Goal: Task Accomplishment & Management: Manage account settings

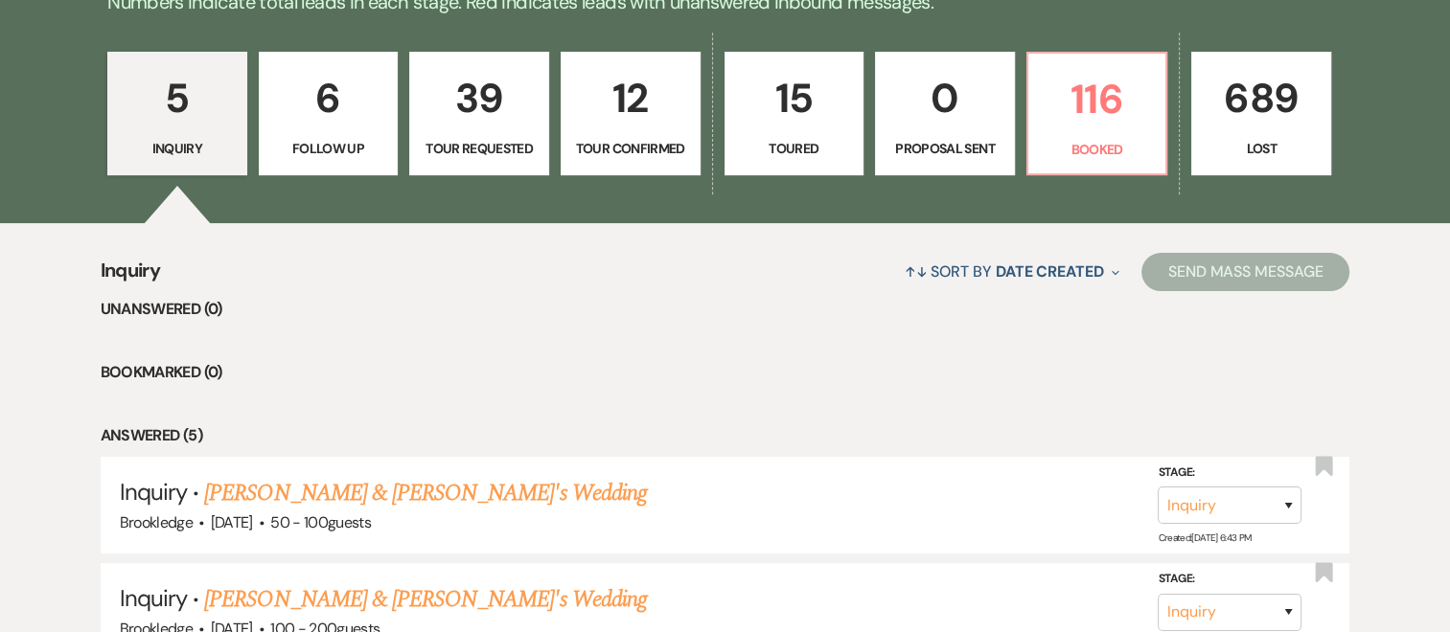
scroll to position [521, 0]
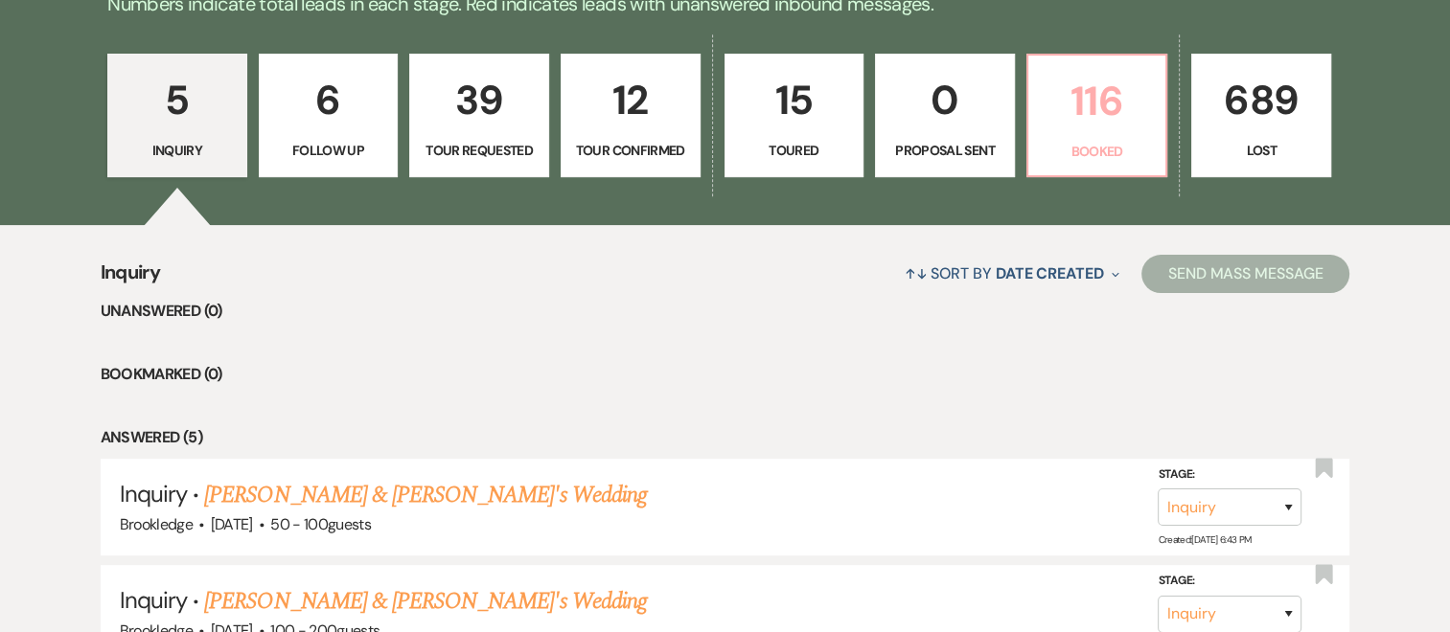
click at [1076, 110] on p "116" at bounding box center [1097, 101] width 115 height 64
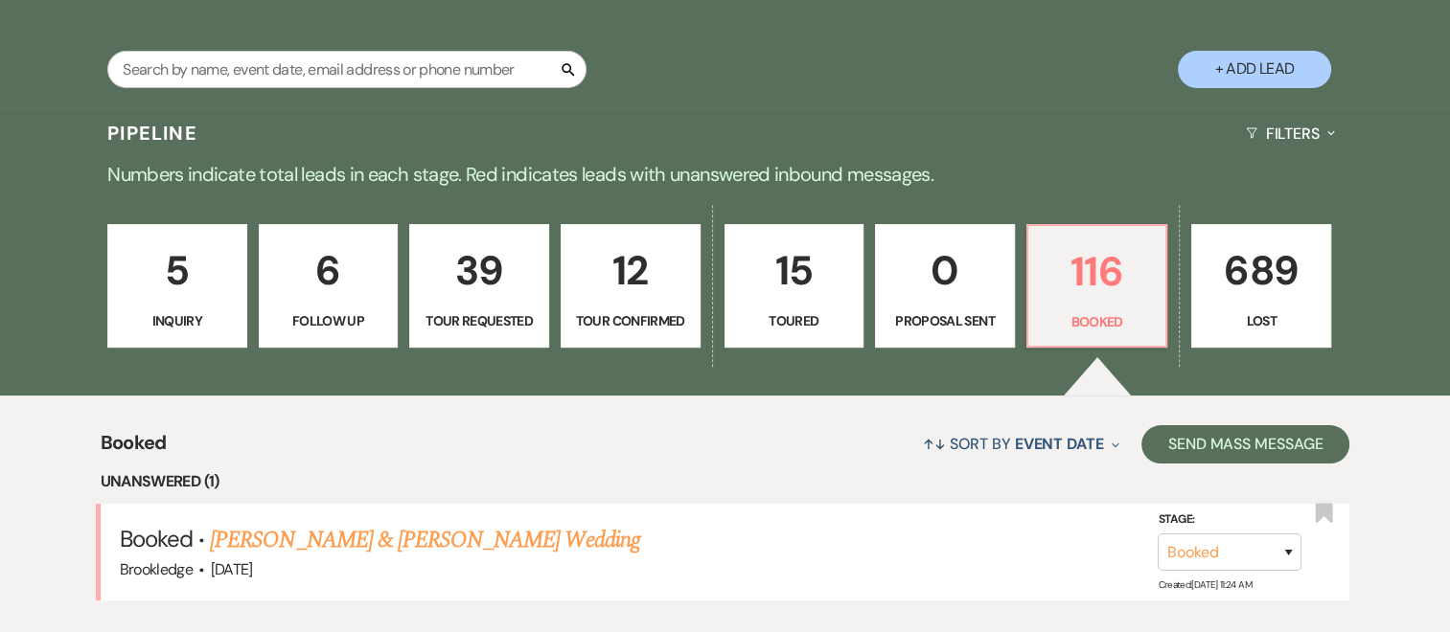
scroll to position [521, 0]
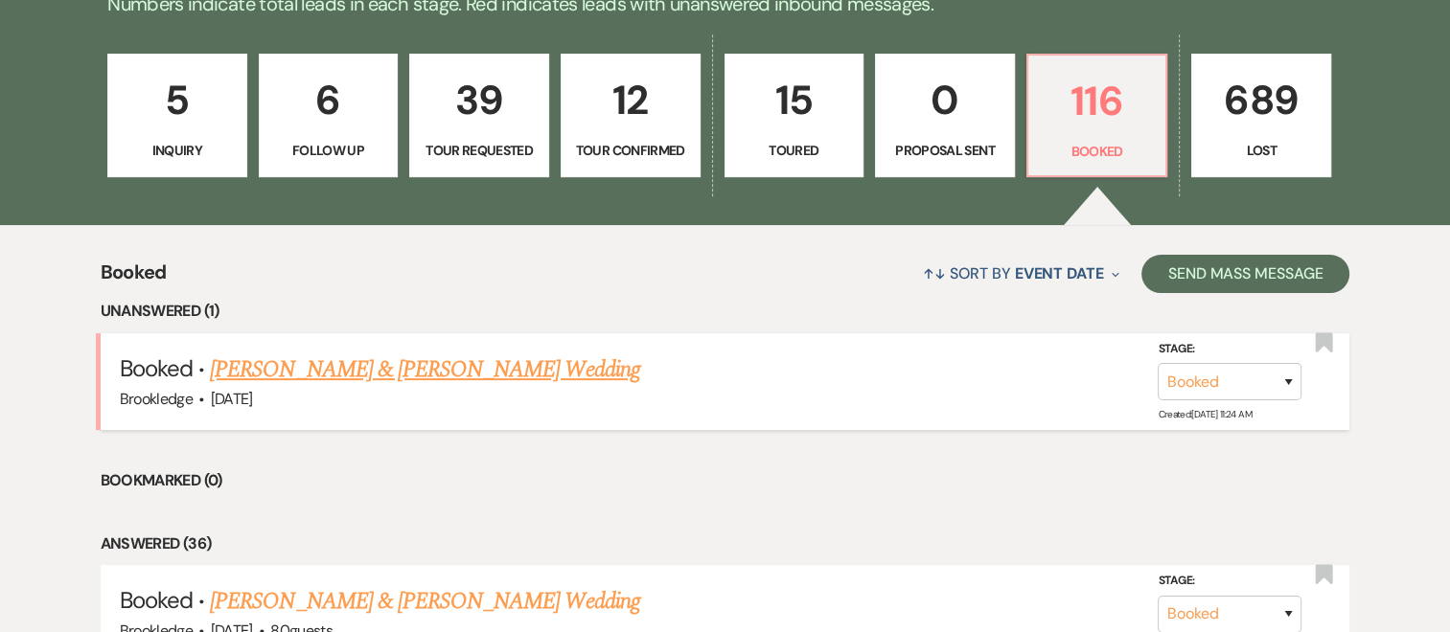
click at [272, 362] on link "[PERSON_NAME] & [PERSON_NAME] Wedding" at bounding box center [424, 370] width 429 height 34
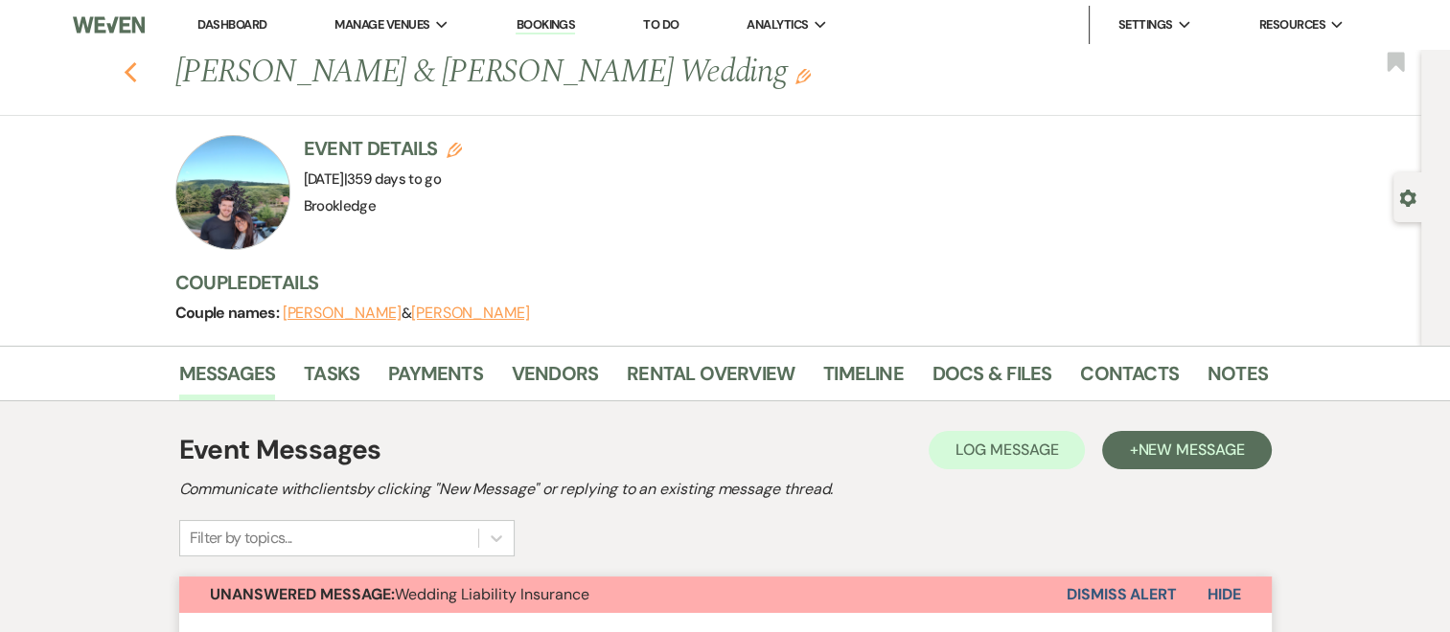
click at [138, 69] on icon "Previous" at bounding box center [131, 72] width 14 height 23
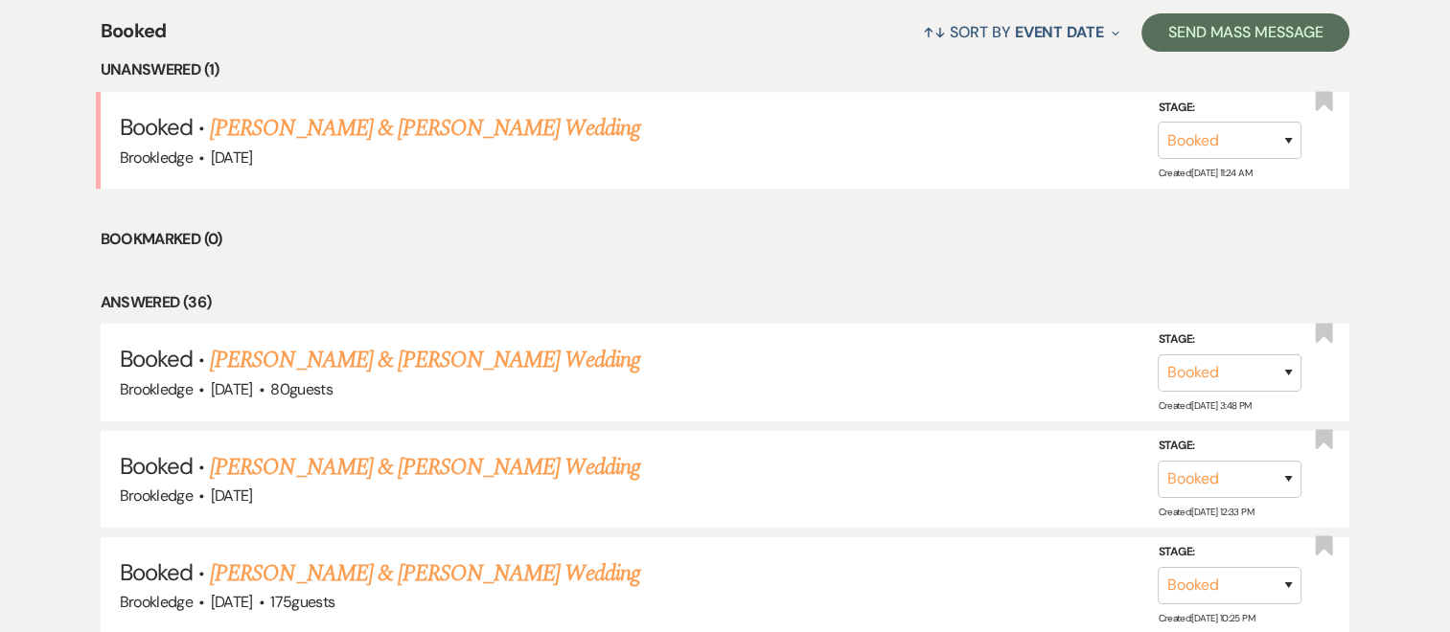
scroll to position [790, 0]
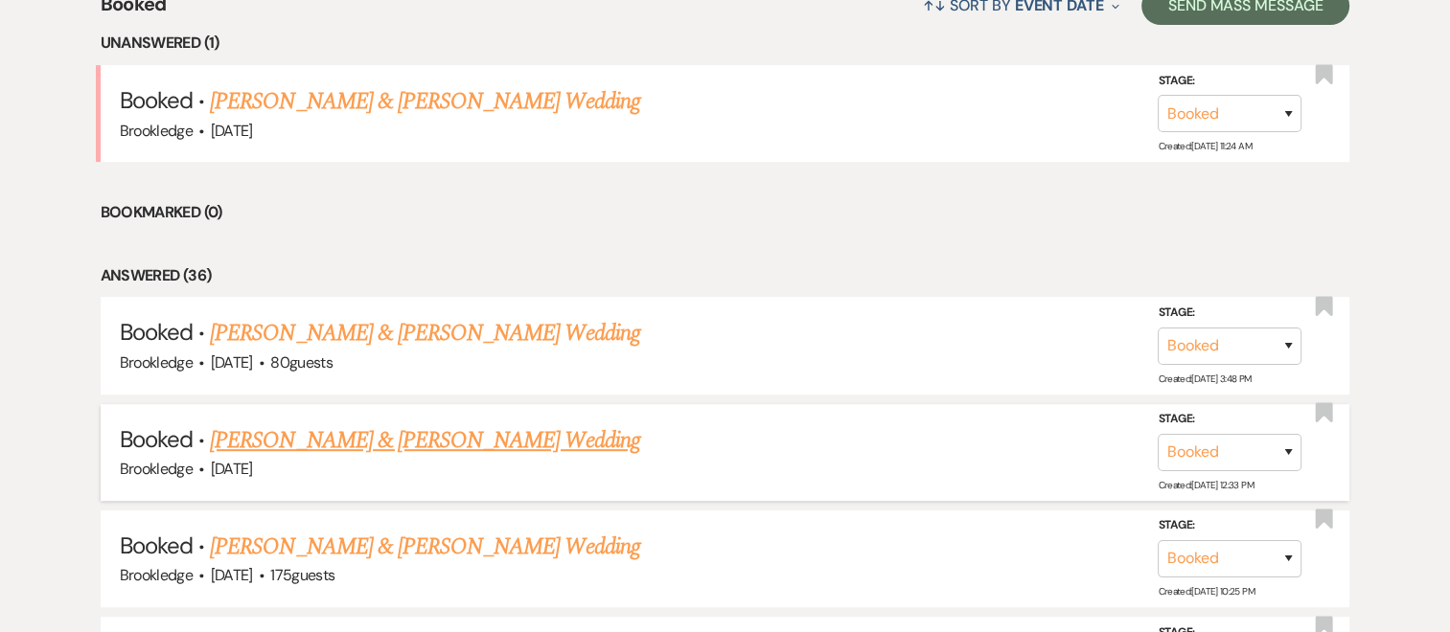
click at [445, 459] on div "Brookledge · [DATE]" at bounding box center [725, 469] width 1211 height 25
click at [463, 436] on link "[PERSON_NAME] & [PERSON_NAME] Wedding" at bounding box center [424, 441] width 429 height 34
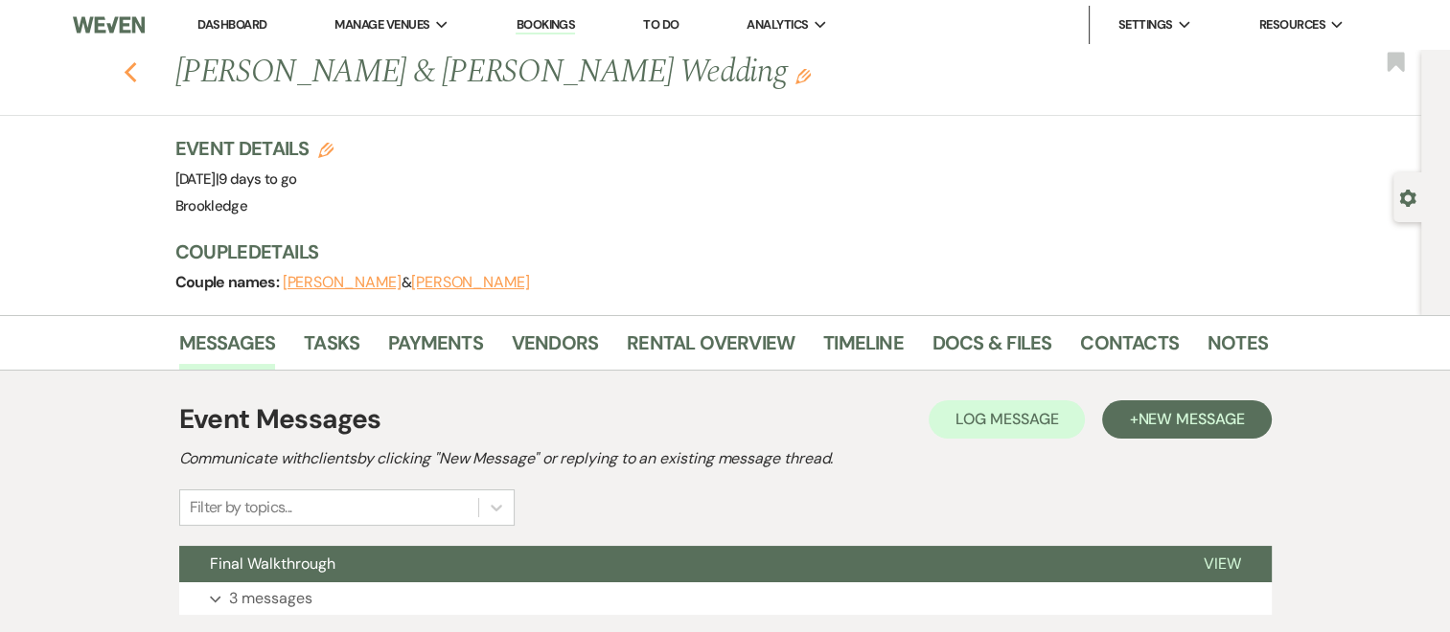
click at [138, 80] on icon "Previous" at bounding box center [131, 72] width 14 height 23
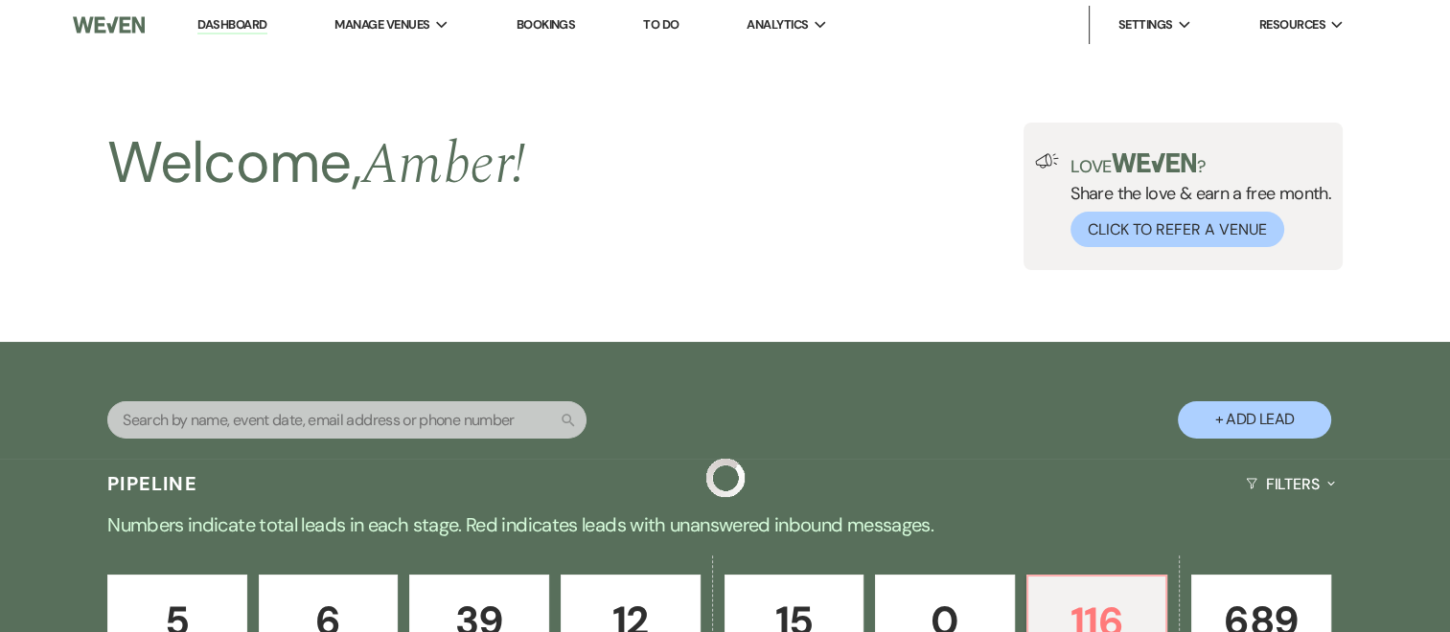
scroll to position [790, 0]
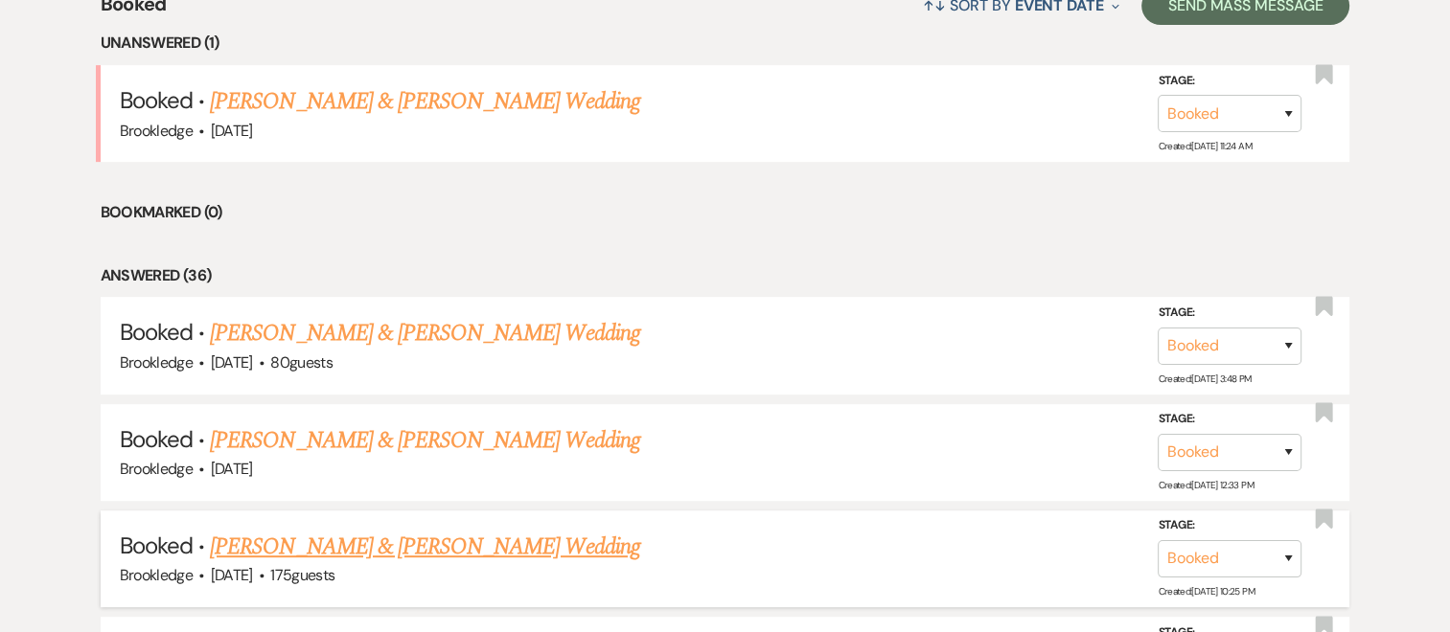
click at [351, 539] on link "[PERSON_NAME] & [PERSON_NAME] Wedding" at bounding box center [424, 547] width 429 height 34
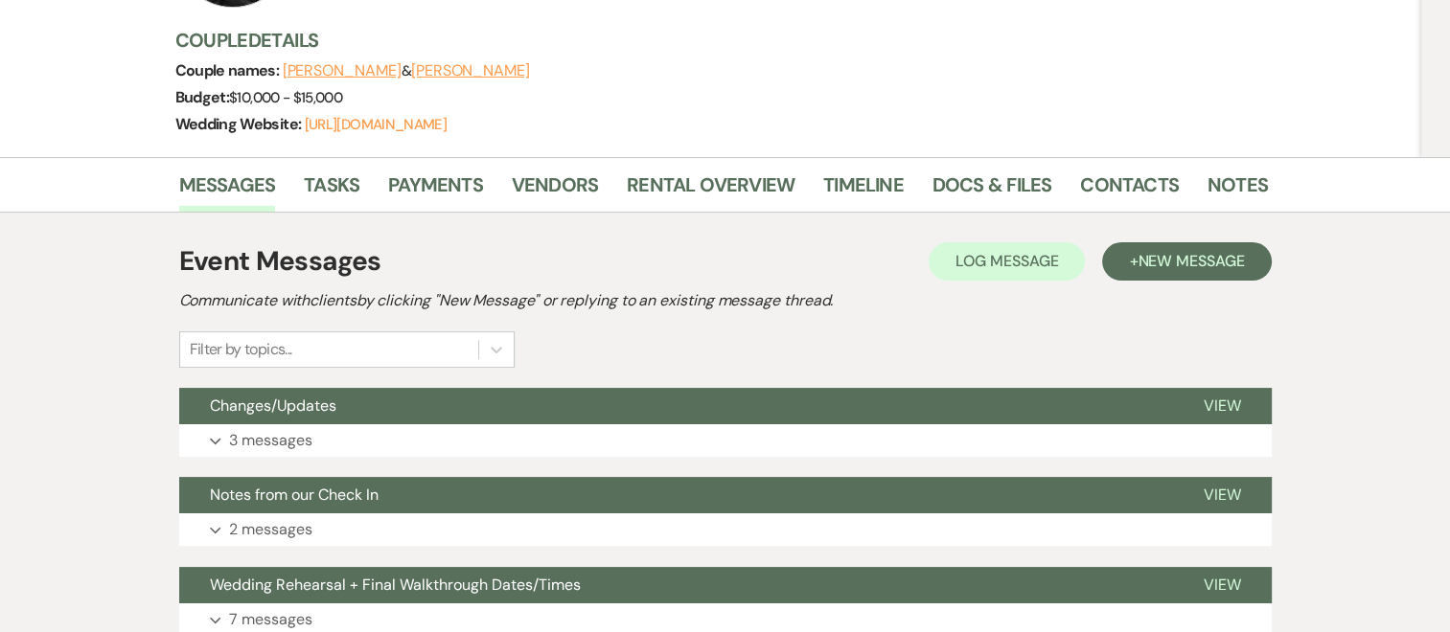
scroll to position [261, 0]
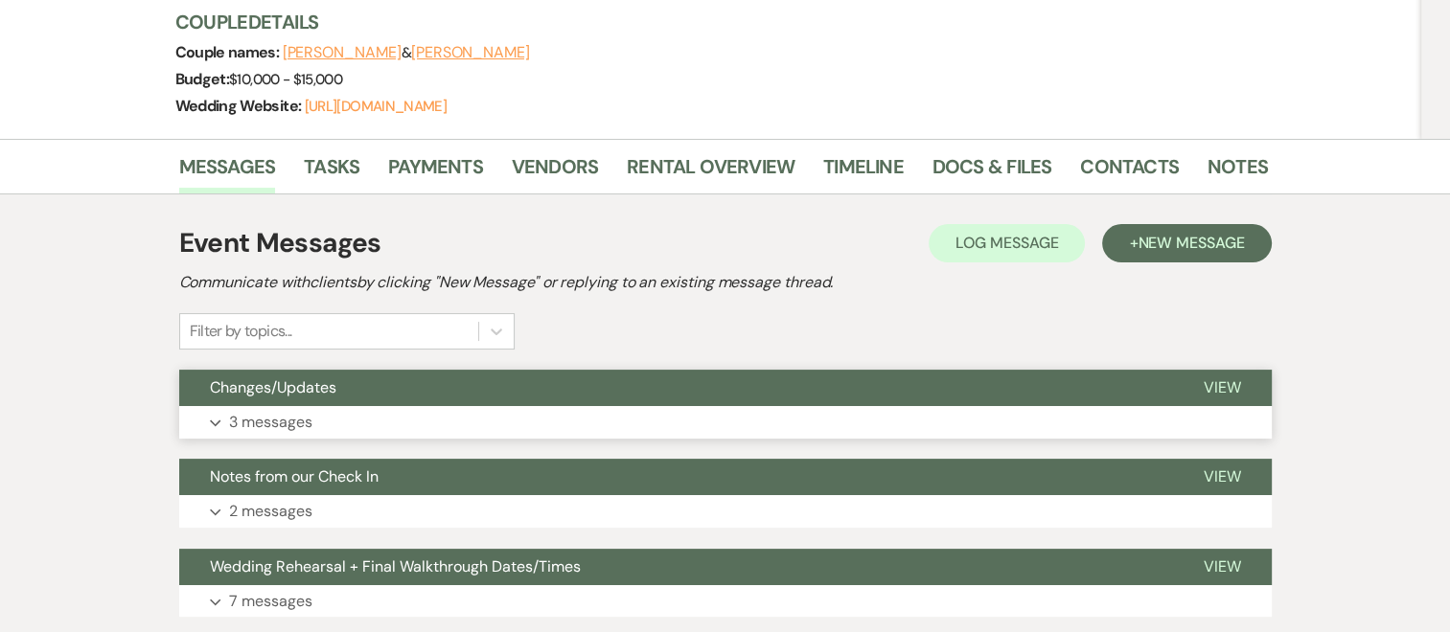
click at [297, 415] on p "3 messages" at bounding box center [270, 422] width 83 height 25
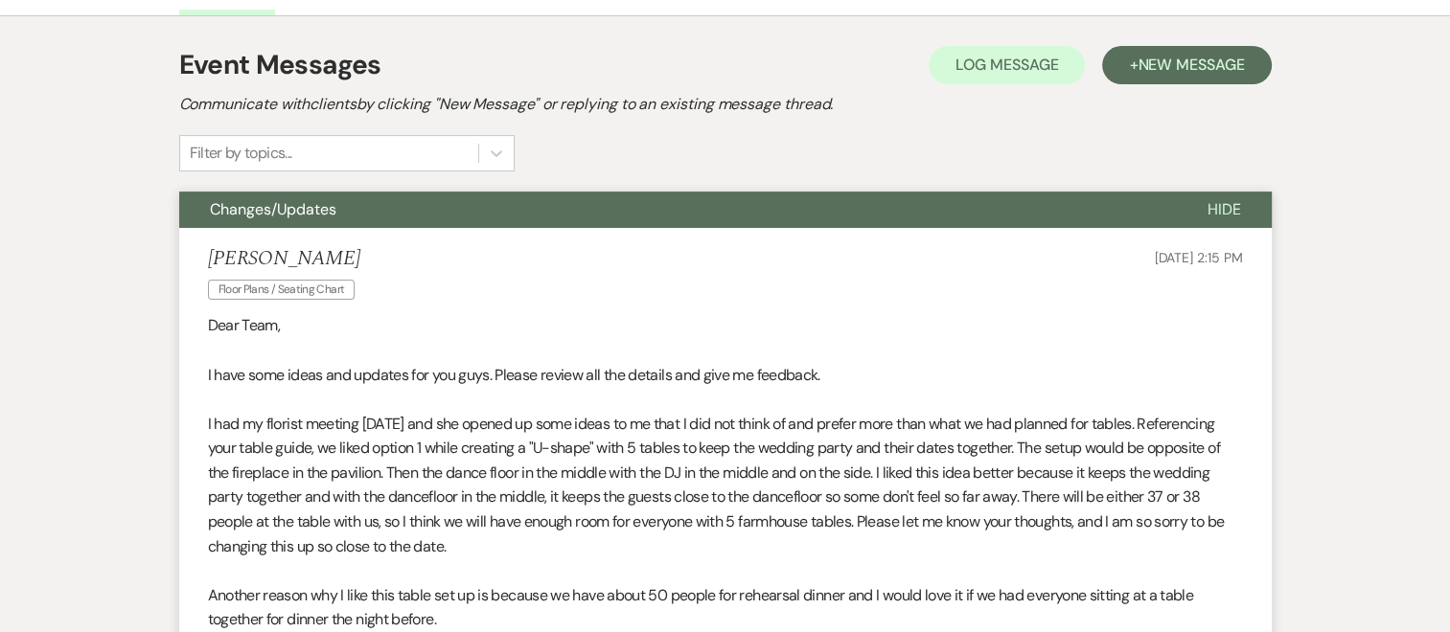
scroll to position [0, 0]
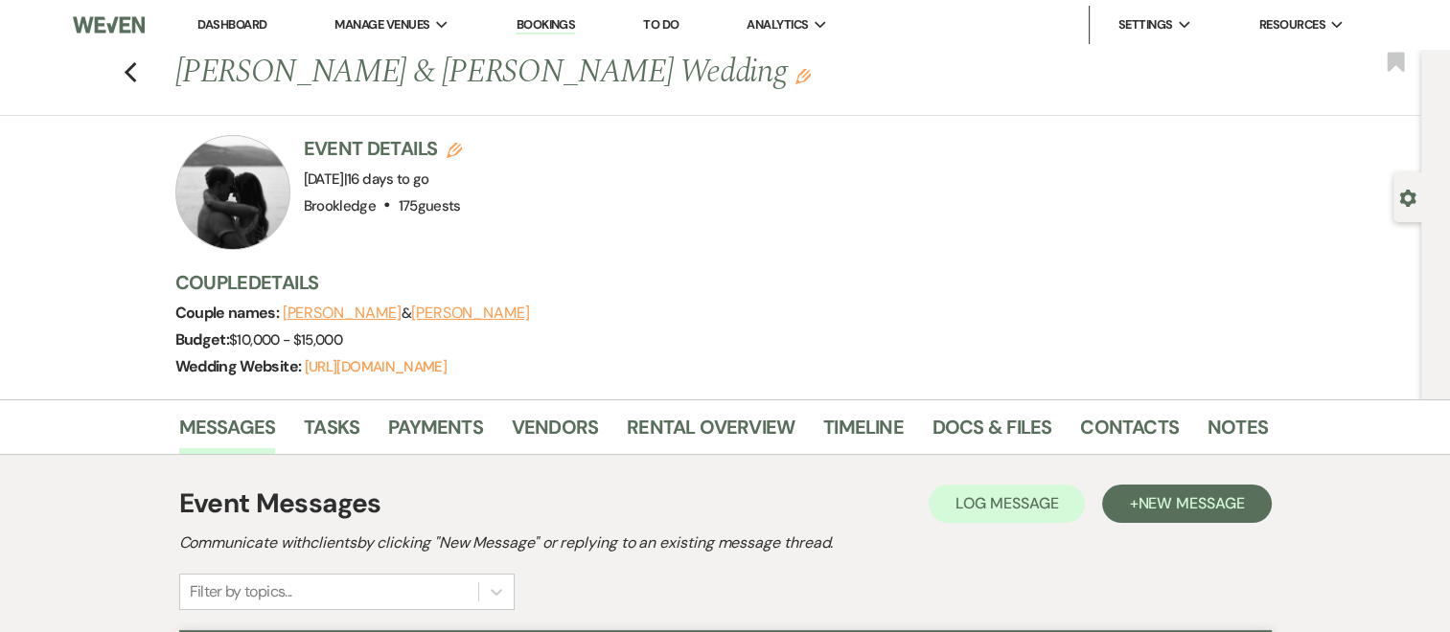
click at [142, 84] on div "Previous [PERSON_NAME] & [PERSON_NAME] Wedding Edit Bookmark" at bounding box center [705, 83] width 1431 height 66
click at [134, 64] on icon "Previous" at bounding box center [131, 72] width 14 height 23
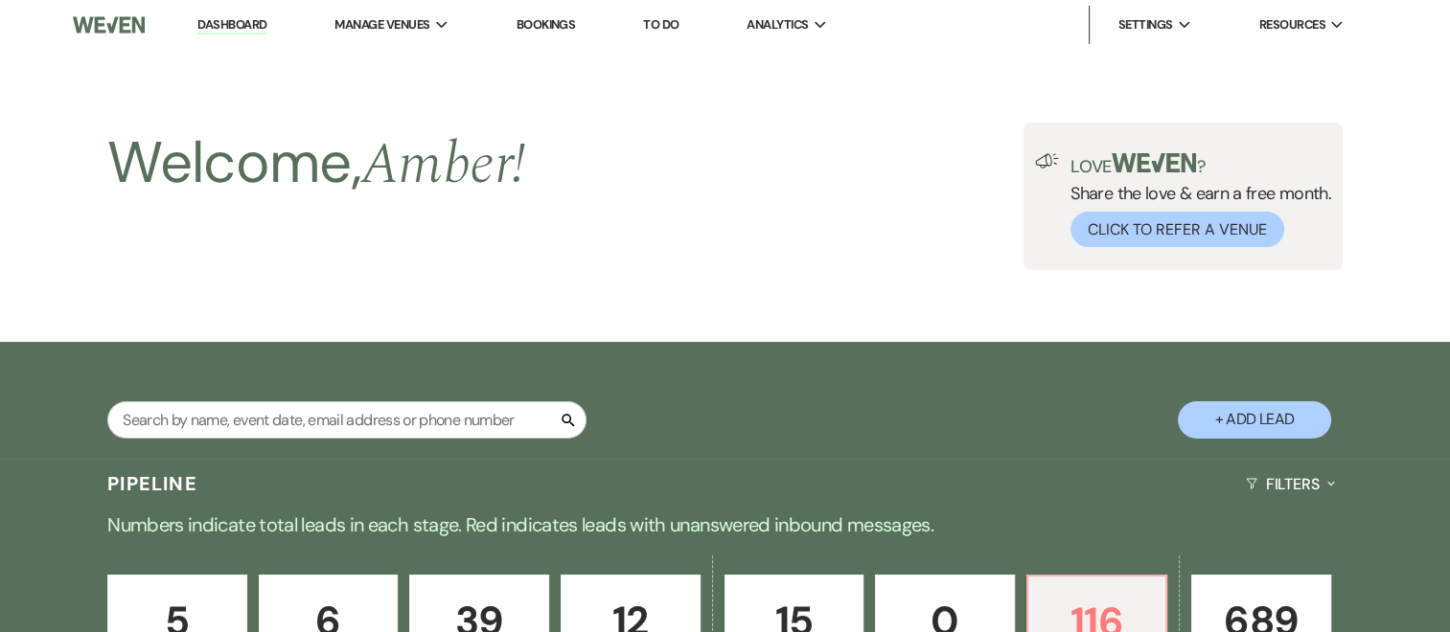
scroll to position [790, 0]
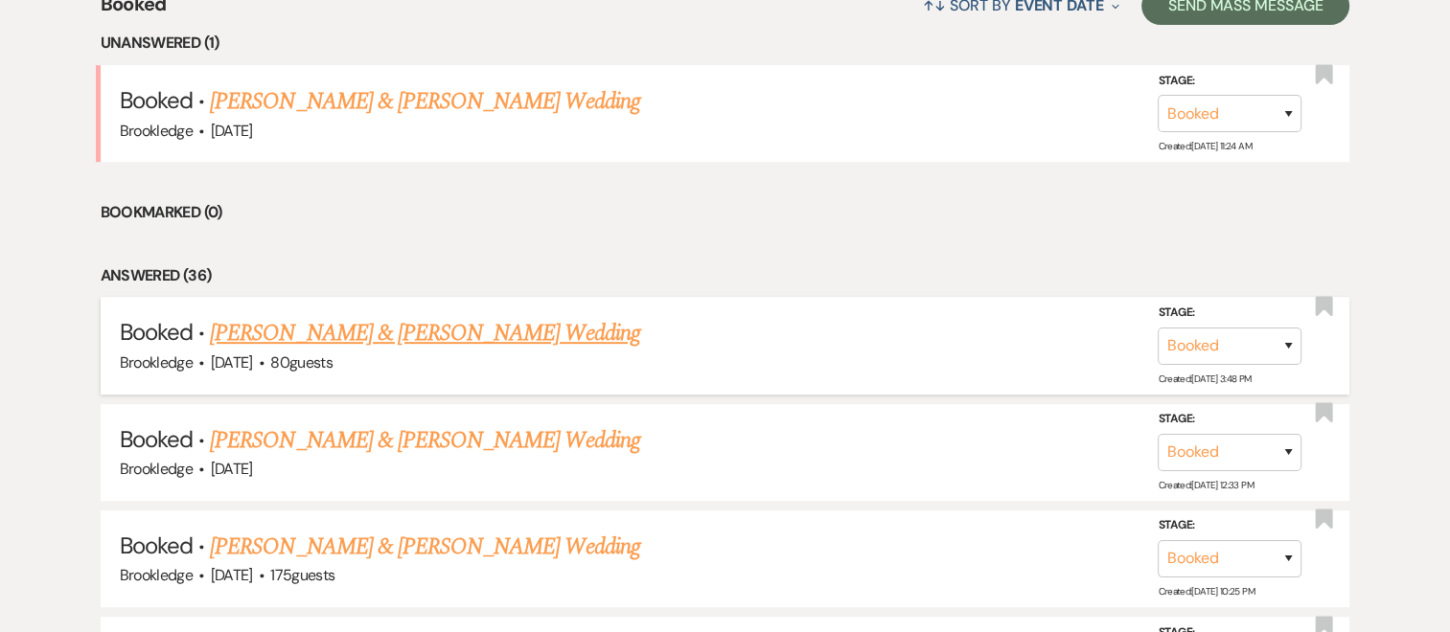
click at [359, 333] on link "[PERSON_NAME] & [PERSON_NAME] Wedding" at bounding box center [424, 333] width 429 height 34
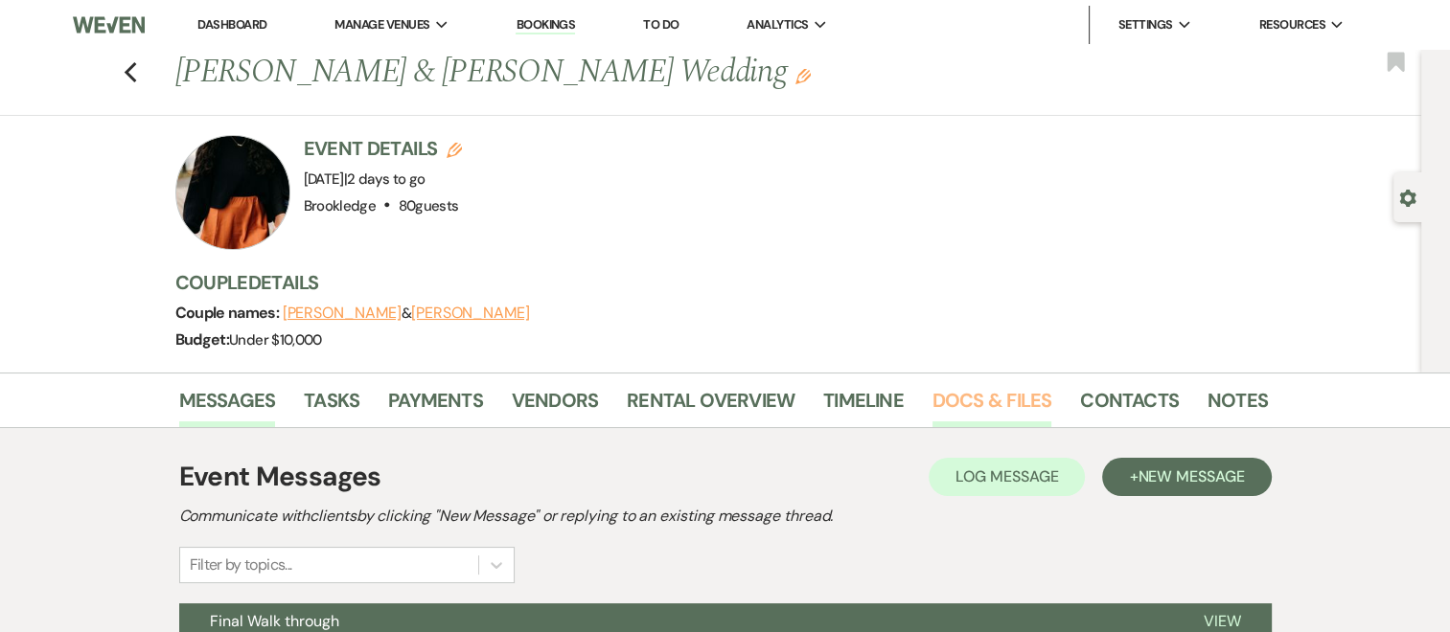
click at [996, 392] on link "Docs & Files" at bounding box center [991, 406] width 119 height 42
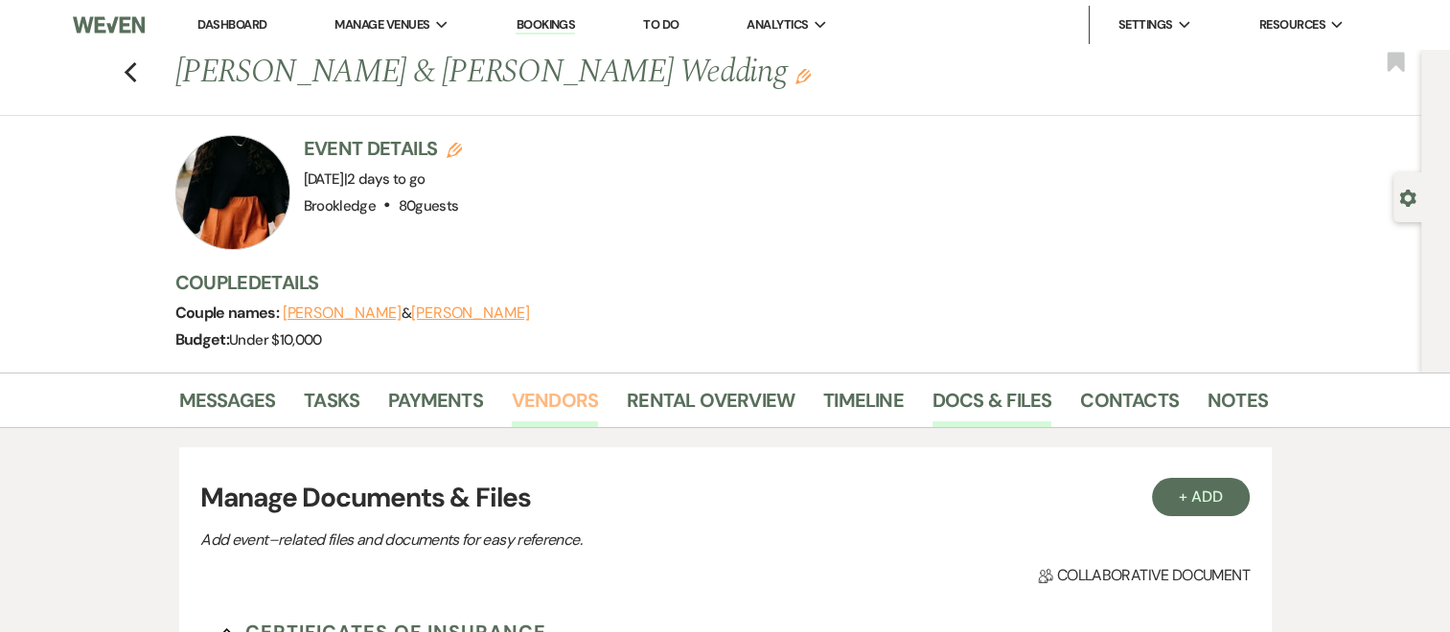
click at [525, 399] on link "Vendors" at bounding box center [555, 406] width 86 height 42
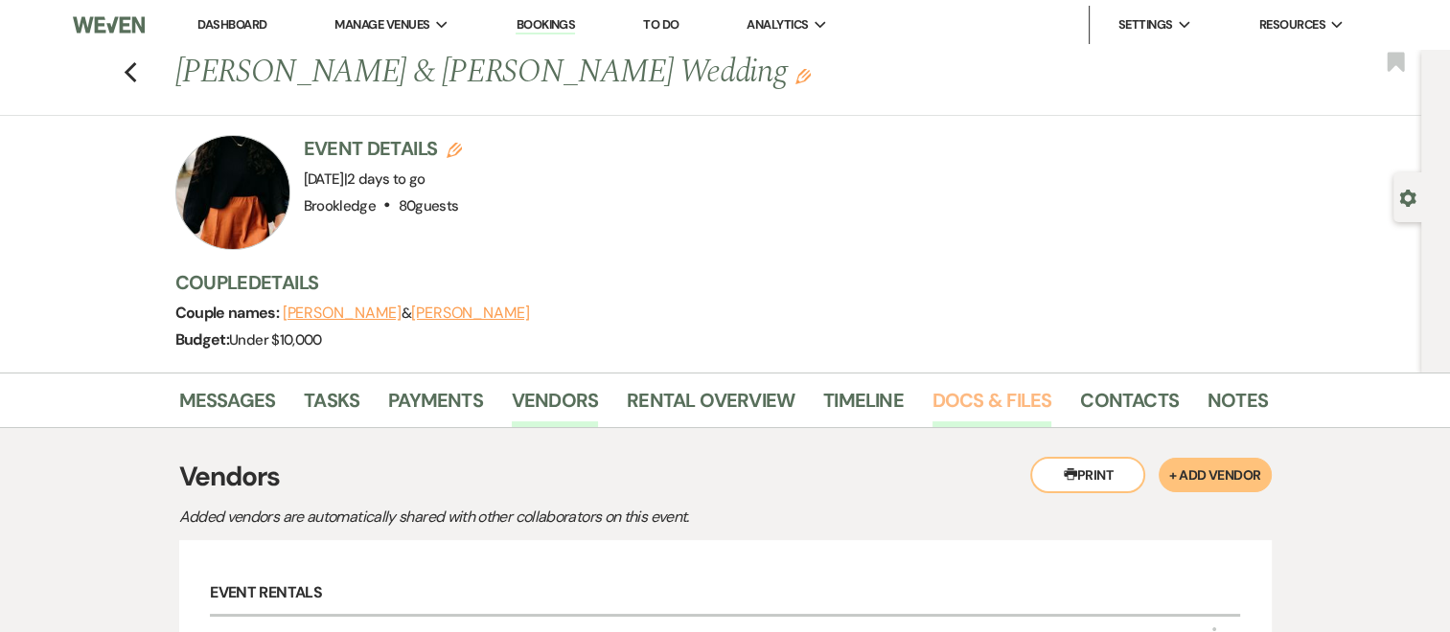
click at [977, 393] on link "Docs & Files" at bounding box center [991, 406] width 119 height 42
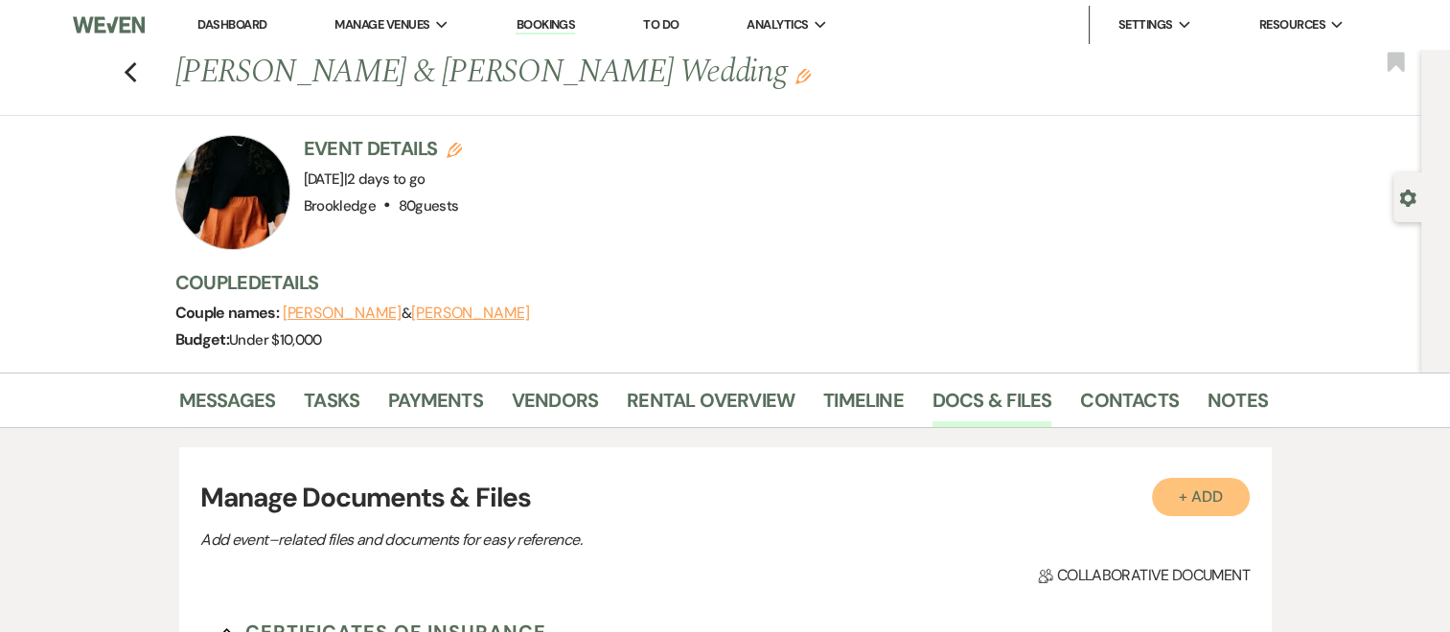
click at [1181, 507] on button "+ Add" at bounding box center [1201, 497] width 98 height 38
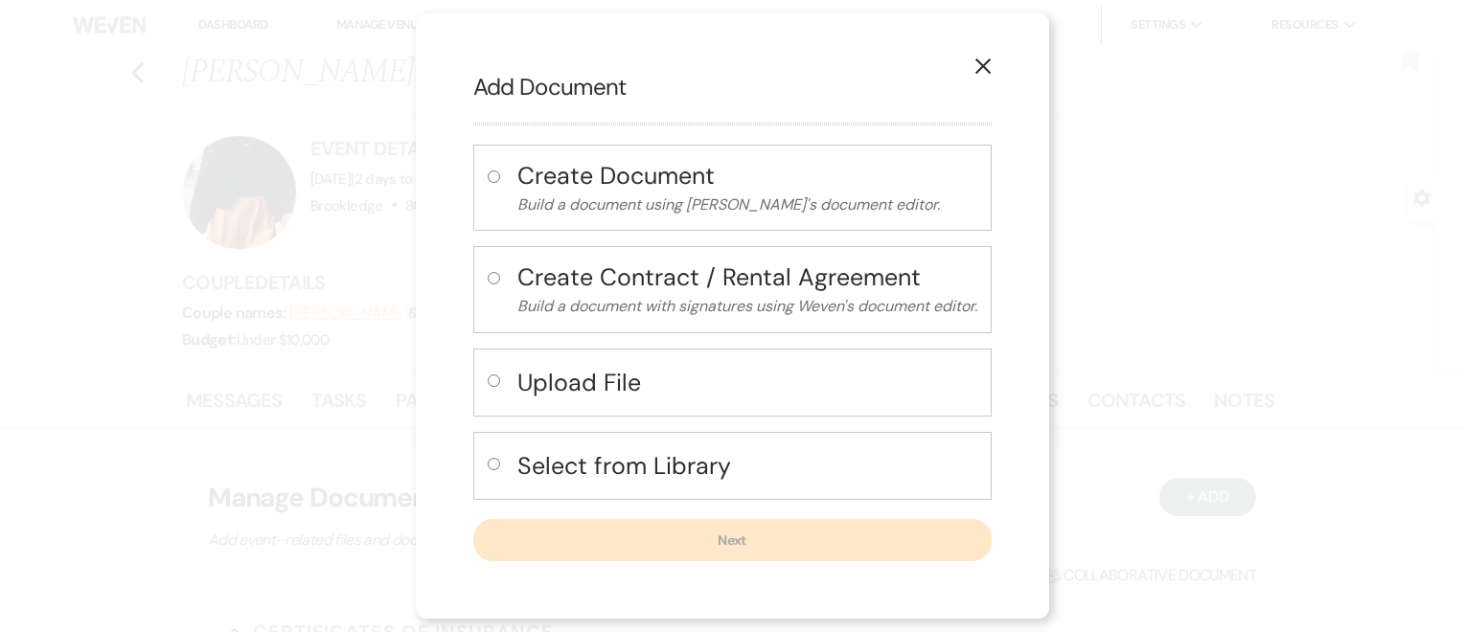
click at [494, 387] on label at bounding box center [498, 387] width 20 height 32
click at [494, 387] on input "radio" at bounding box center [494, 381] width 12 height 12
radio input "true"
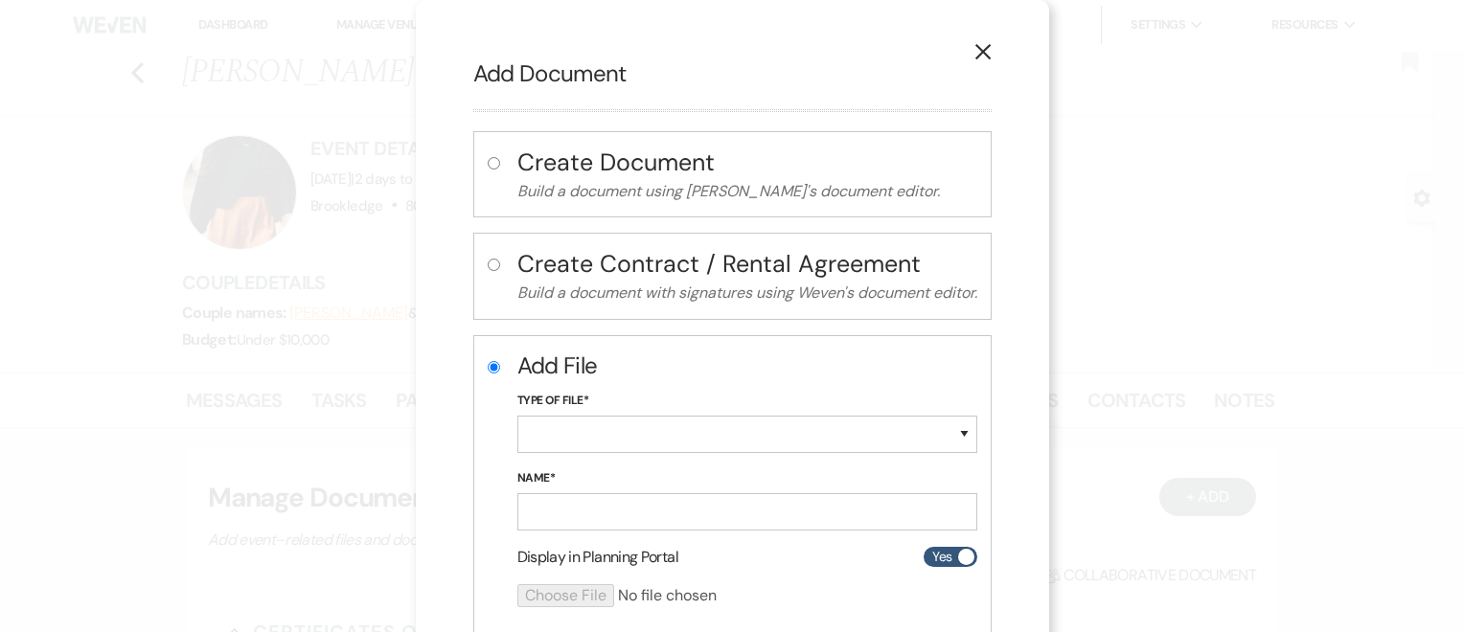
click at [606, 454] on div "Type of File* Special Event Insurance Vendor Certificate of Insurance Contracts…" at bounding box center [747, 430] width 460 height 78
click at [606, 420] on select "Special Event Insurance Vendor Certificate of Insurance Contracts / Rental Agre…" at bounding box center [747, 434] width 460 height 37
select select "18"
click at [517, 416] on select "Special Event Insurance Vendor Certificate of Insurance Contracts / Rental Agre…" at bounding box center [747, 434] width 460 height 37
click at [774, 525] on input "Name*" at bounding box center [747, 511] width 460 height 37
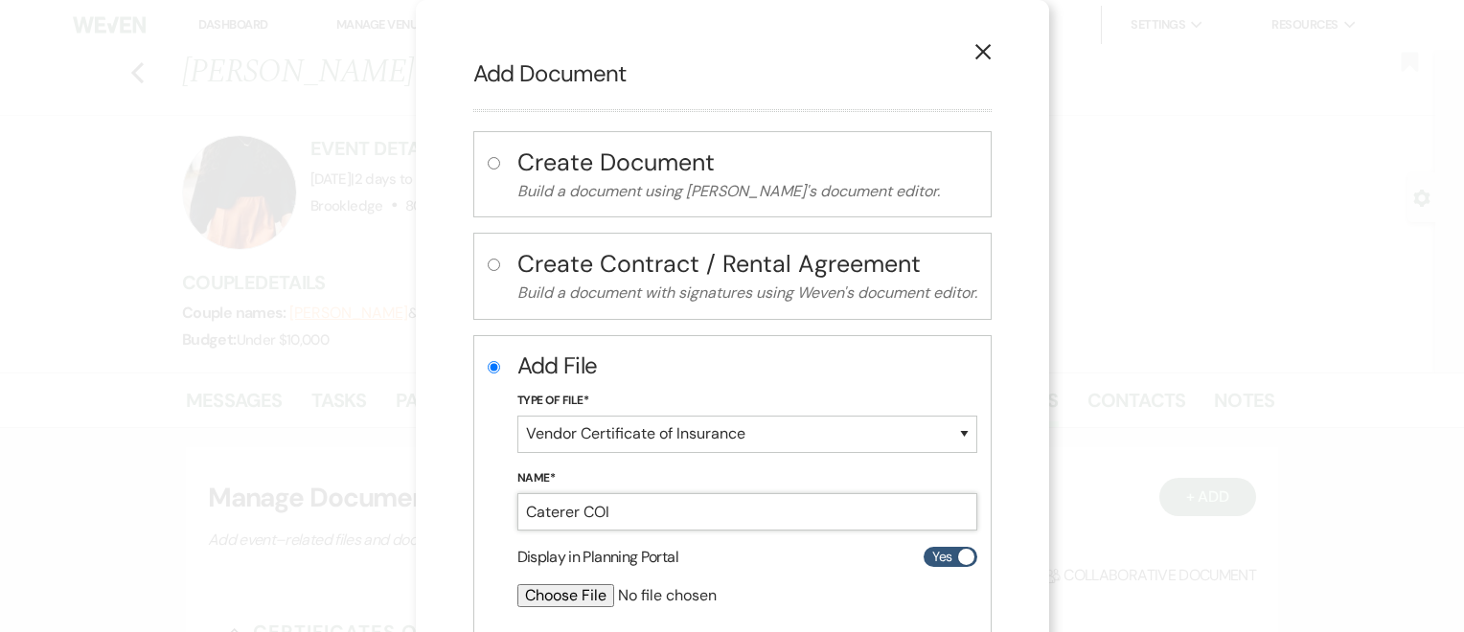
type input "Caterer COI"
click at [553, 596] on input "file" at bounding box center [696, 596] width 358 height 23
type input "C:\fakepath\COI-wandering food dude.pdf"
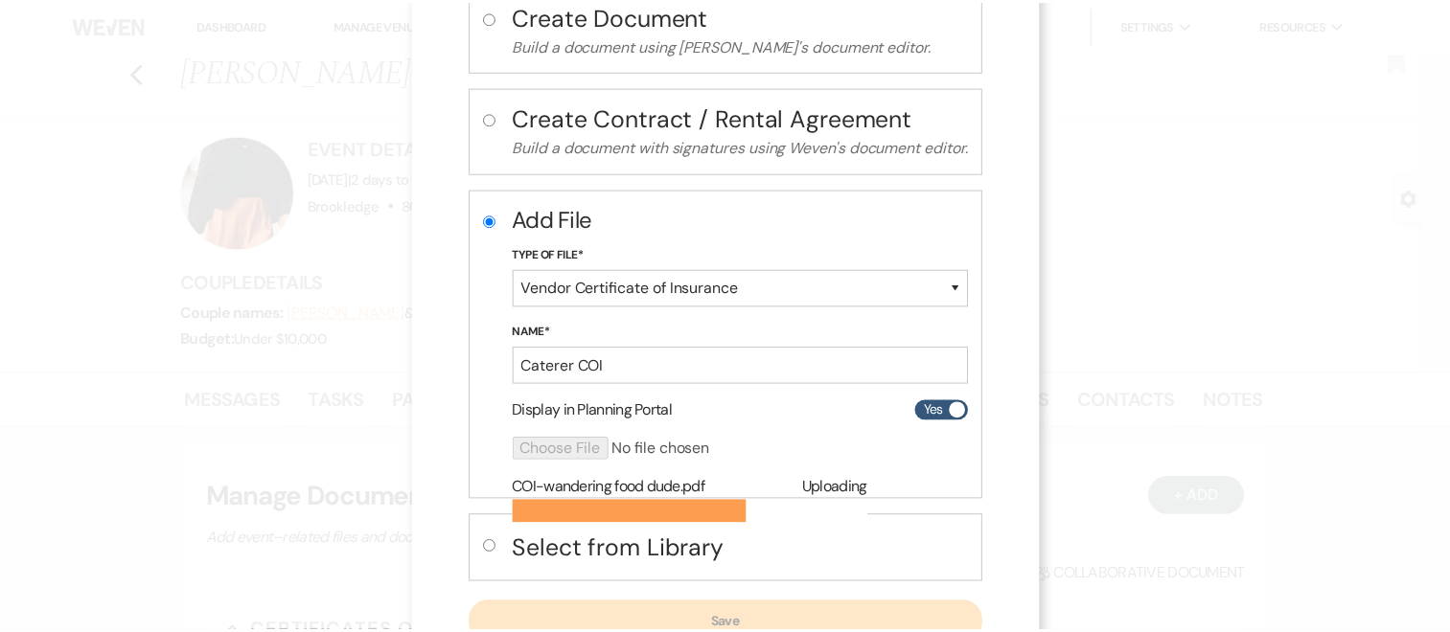
scroll to position [214, 0]
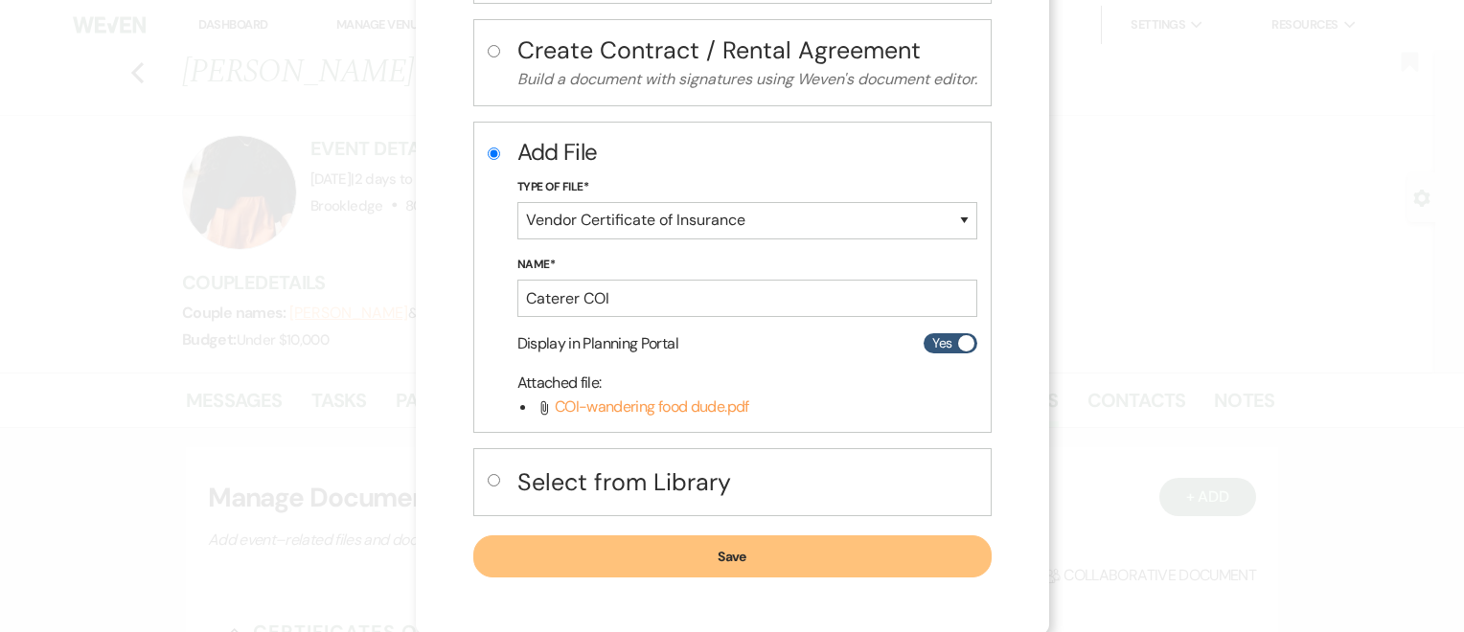
click at [764, 551] on button "Save" at bounding box center [732, 557] width 518 height 42
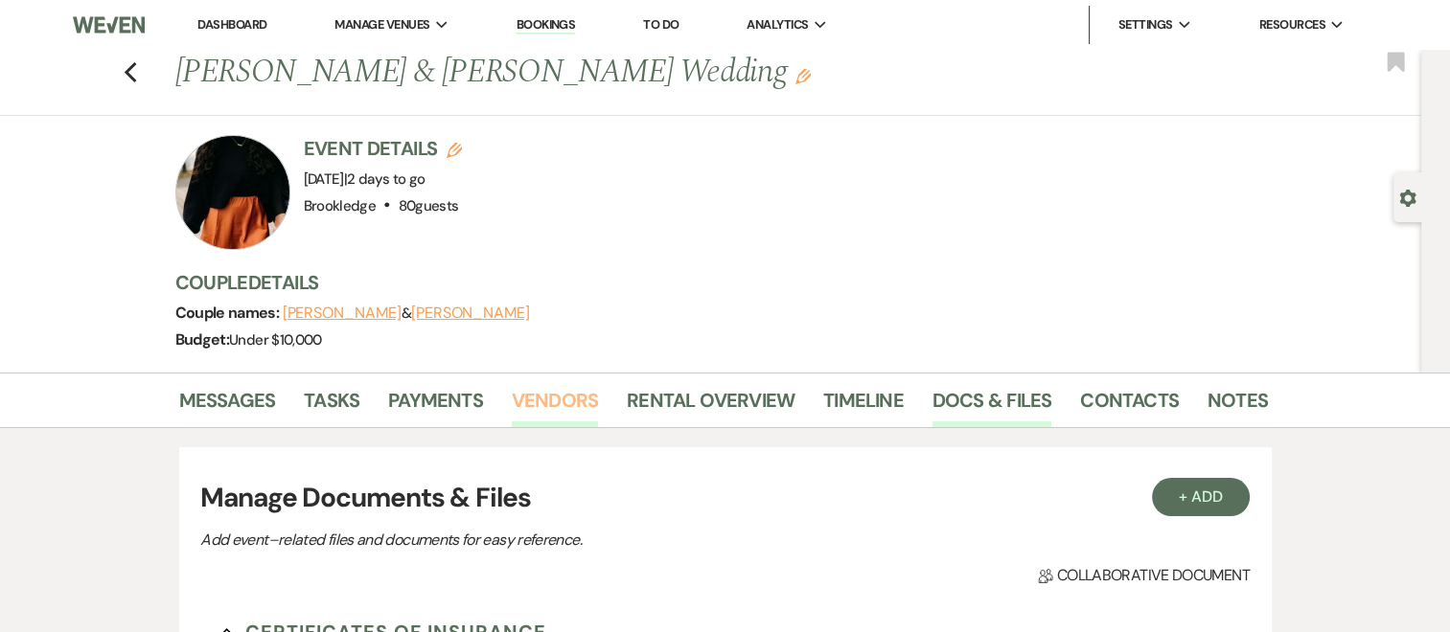
click at [575, 399] on link "Vendors" at bounding box center [555, 406] width 86 height 42
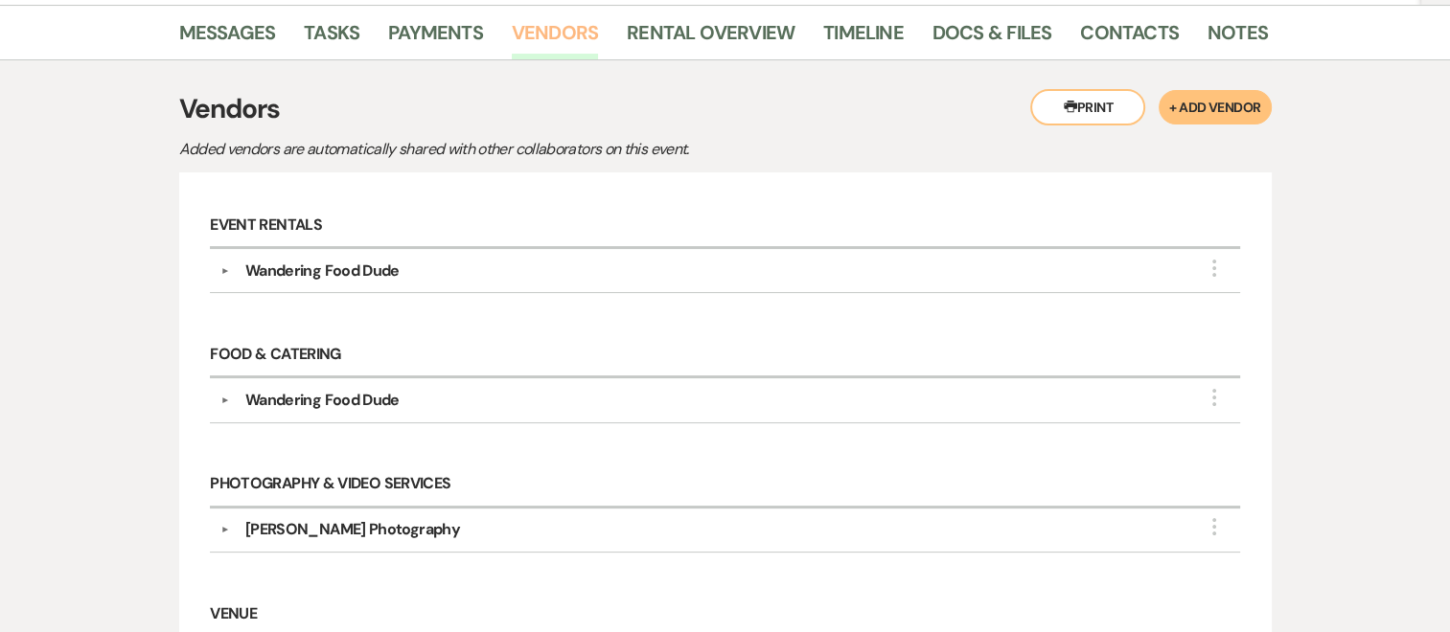
scroll to position [399, 0]
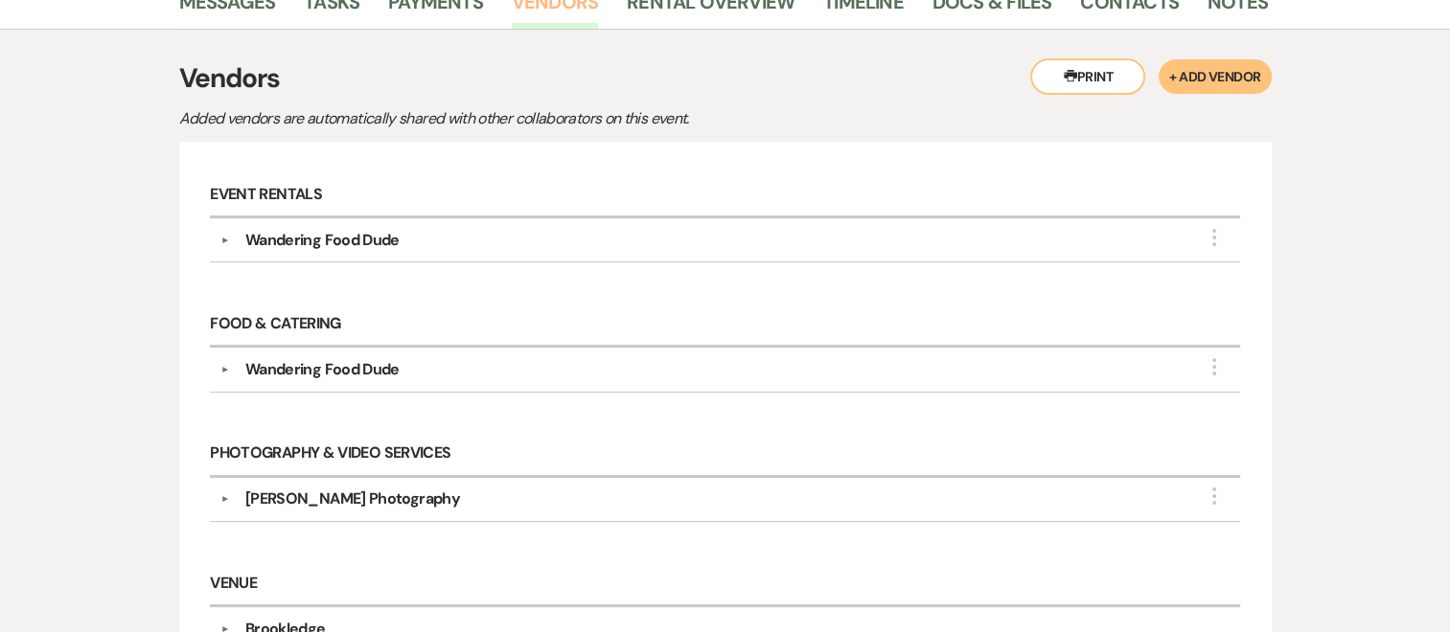
click at [512, 0] on link "Vendors" at bounding box center [555, 8] width 86 height 42
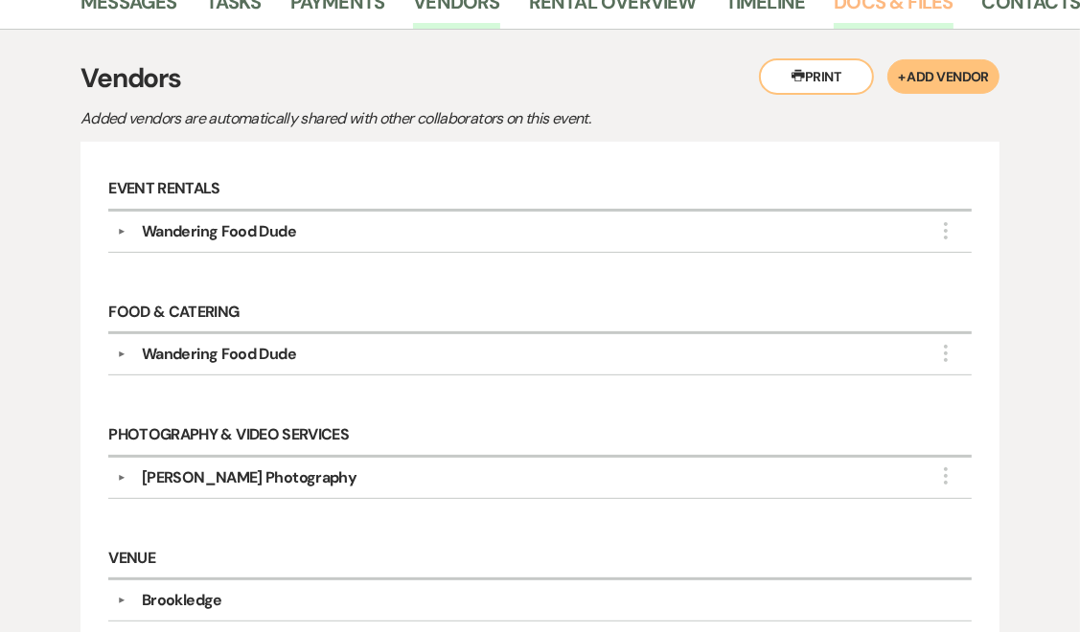
click at [857, 7] on link "Docs & Files" at bounding box center [893, 8] width 119 height 42
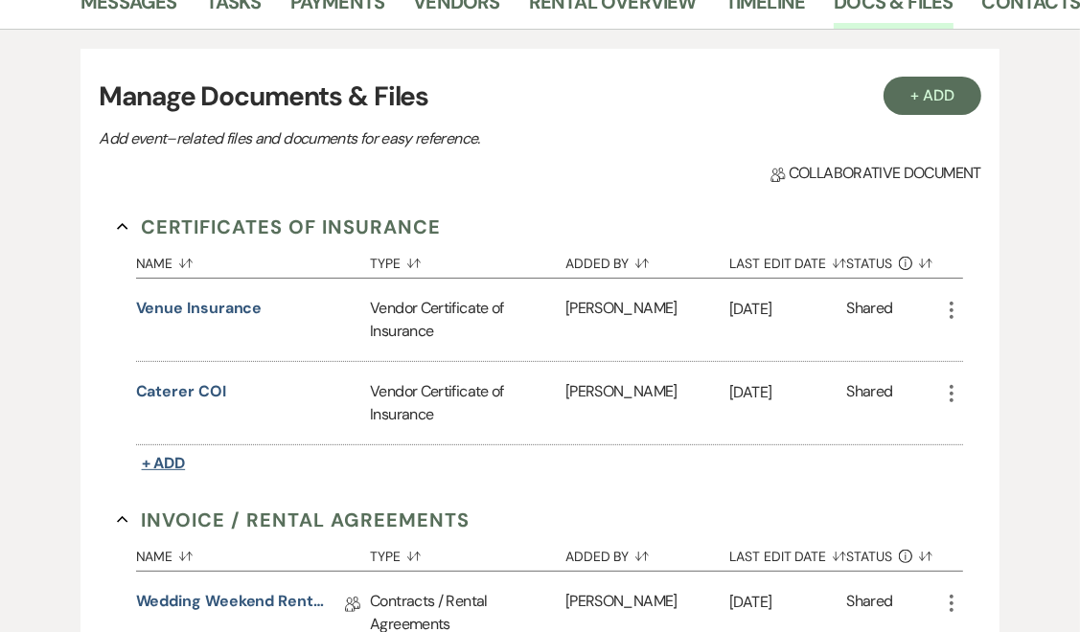
click at [174, 457] on span "+ Add" at bounding box center [164, 463] width 44 height 20
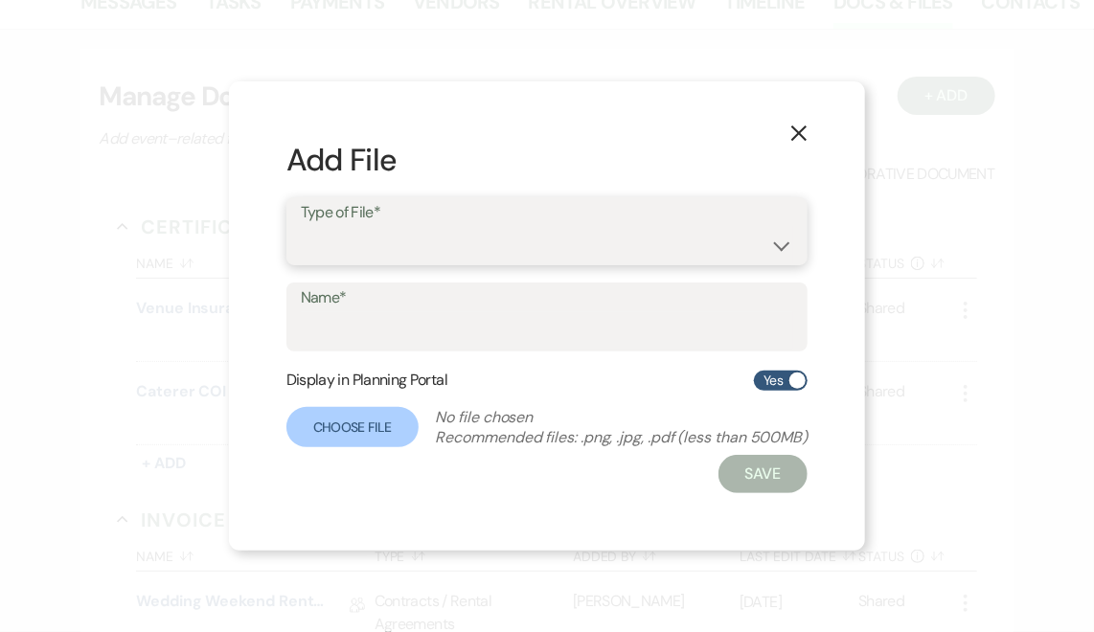
click at [768, 250] on select "Special Event Insurance Vendor Certificate of Insurance" at bounding box center [547, 244] width 493 height 37
select select "18"
click at [301, 226] on select "Special Event Insurance Vendor Certificate of Insurance" at bounding box center [547, 244] width 493 height 37
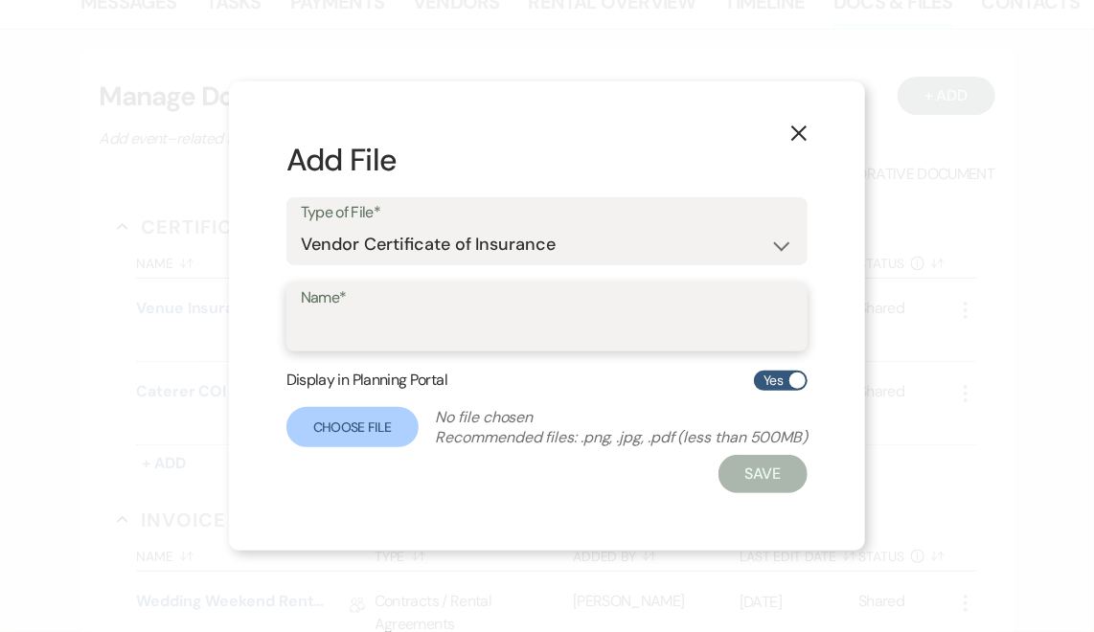
click at [460, 318] on input "Name*" at bounding box center [547, 330] width 493 height 37
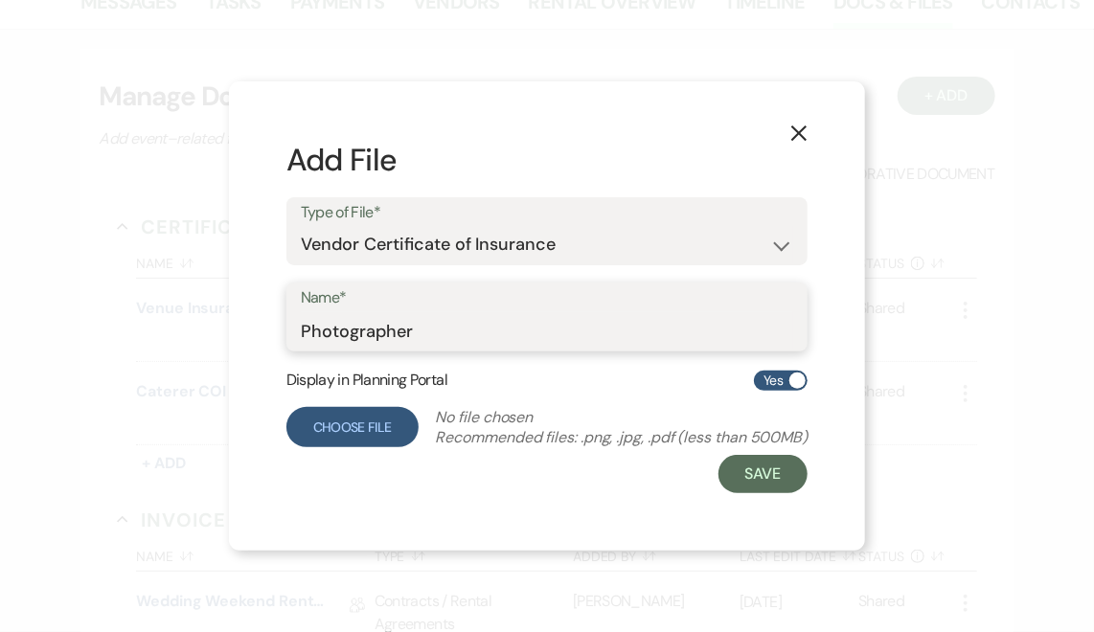
type input "Photographer"
click at [391, 429] on label "Choose File" at bounding box center [353, 427] width 132 height 40
click at [0, 0] on input "Choose File" at bounding box center [0, 0] width 0 height 0
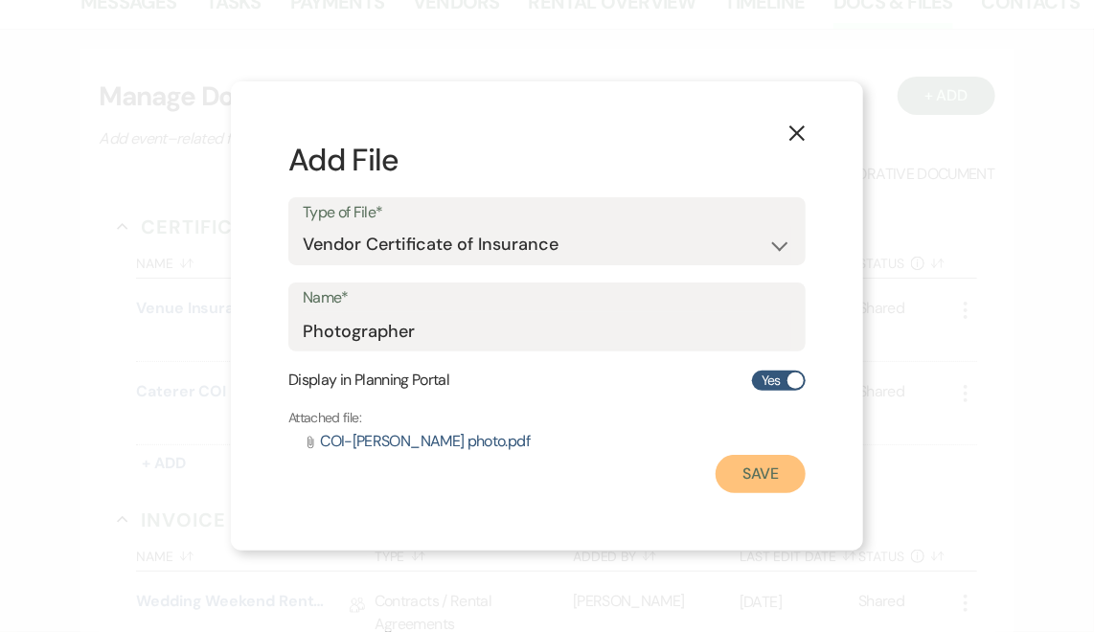
click at [784, 468] on button "Save" at bounding box center [761, 474] width 90 height 38
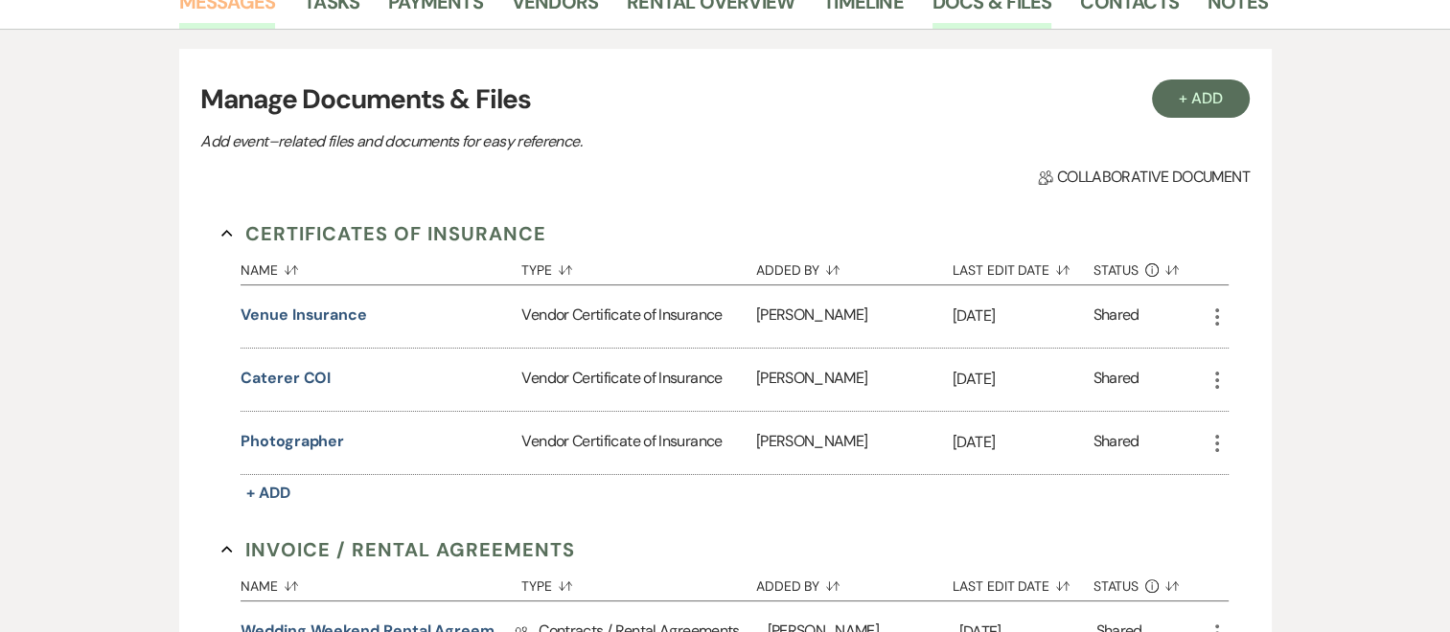
click at [261, 16] on link "Messages" at bounding box center [227, 8] width 97 height 42
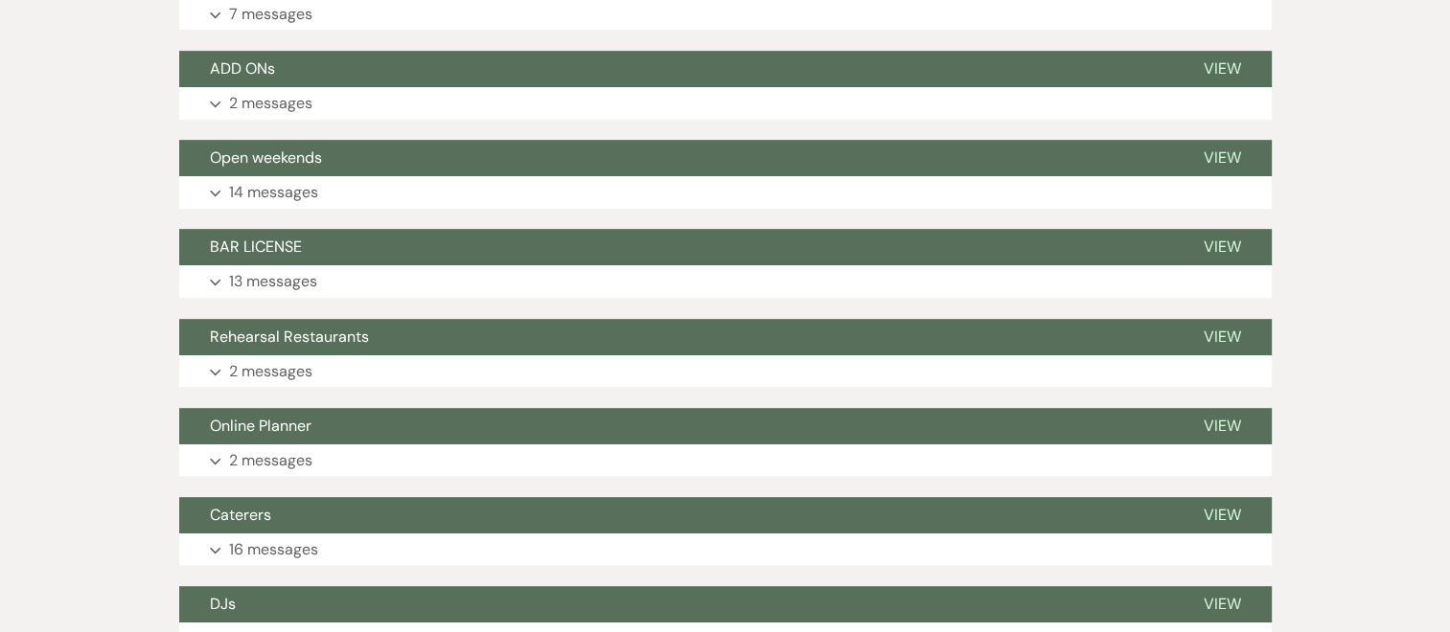
scroll to position [913, 0]
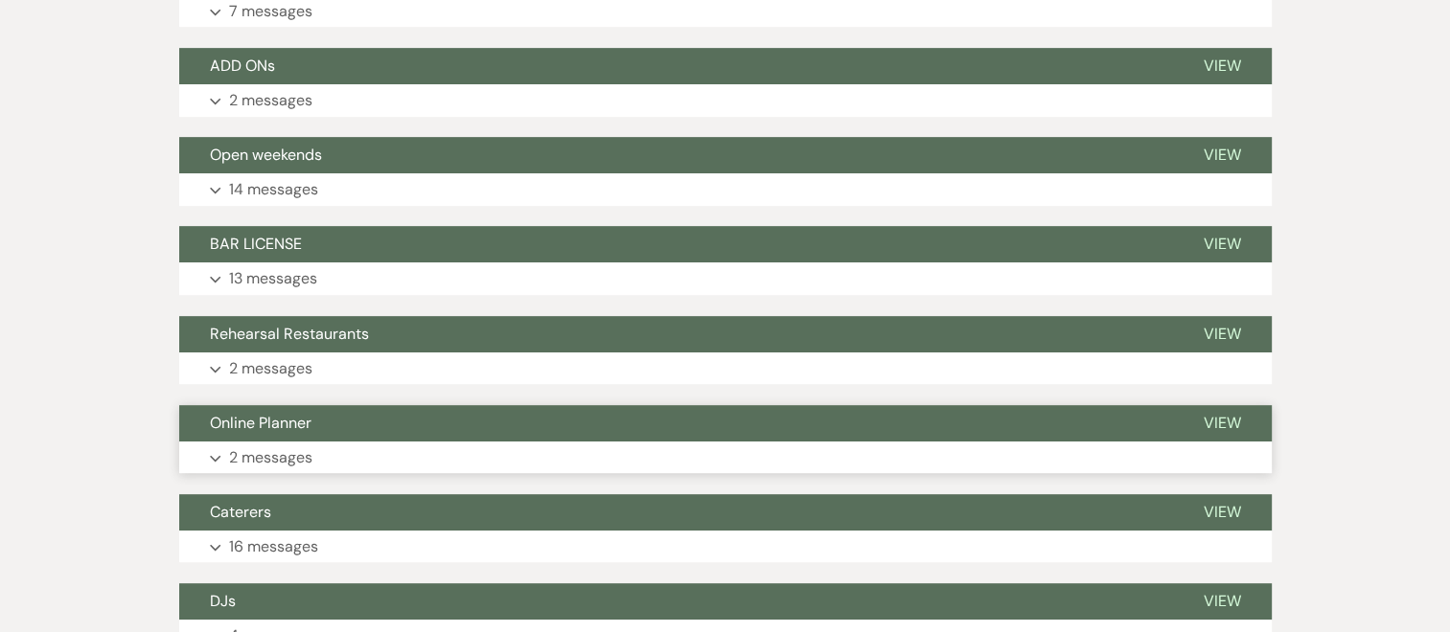
click at [244, 454] on p "2 messages" at bounding box center [270, 458] width 83 height 25
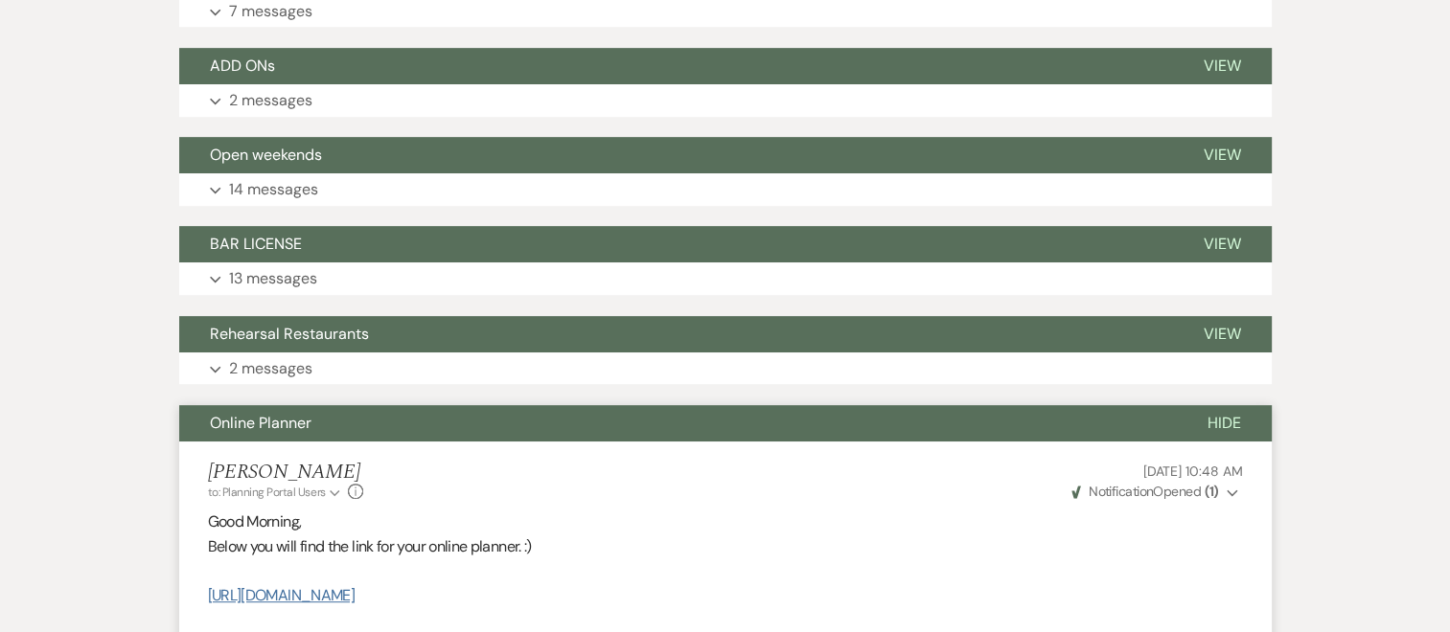
click at [355, 592] on link "[URL][DOMAIN_NAME]" at bounding box center [281, 595] width 147 height 20
